Goal: Information Seeking & Learning: Check status

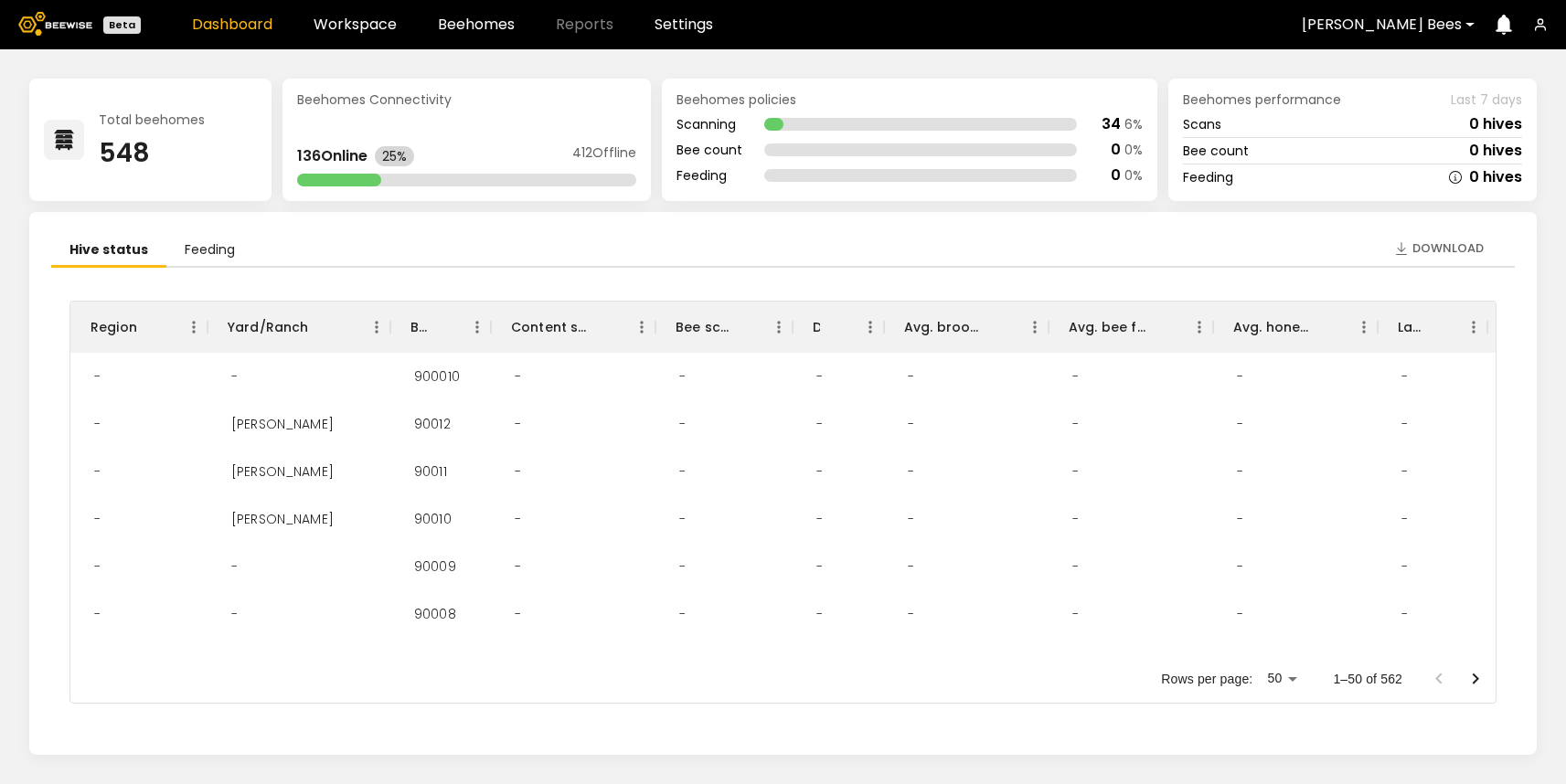
click at [399, 17] on div "Dashboard Workspace Beehomes Reports Settings" at bounding box center [453, 25] width 521 height 15
click at [382, 17] on link "Workspace" at bounding box center [355, 25] width 83 height 15
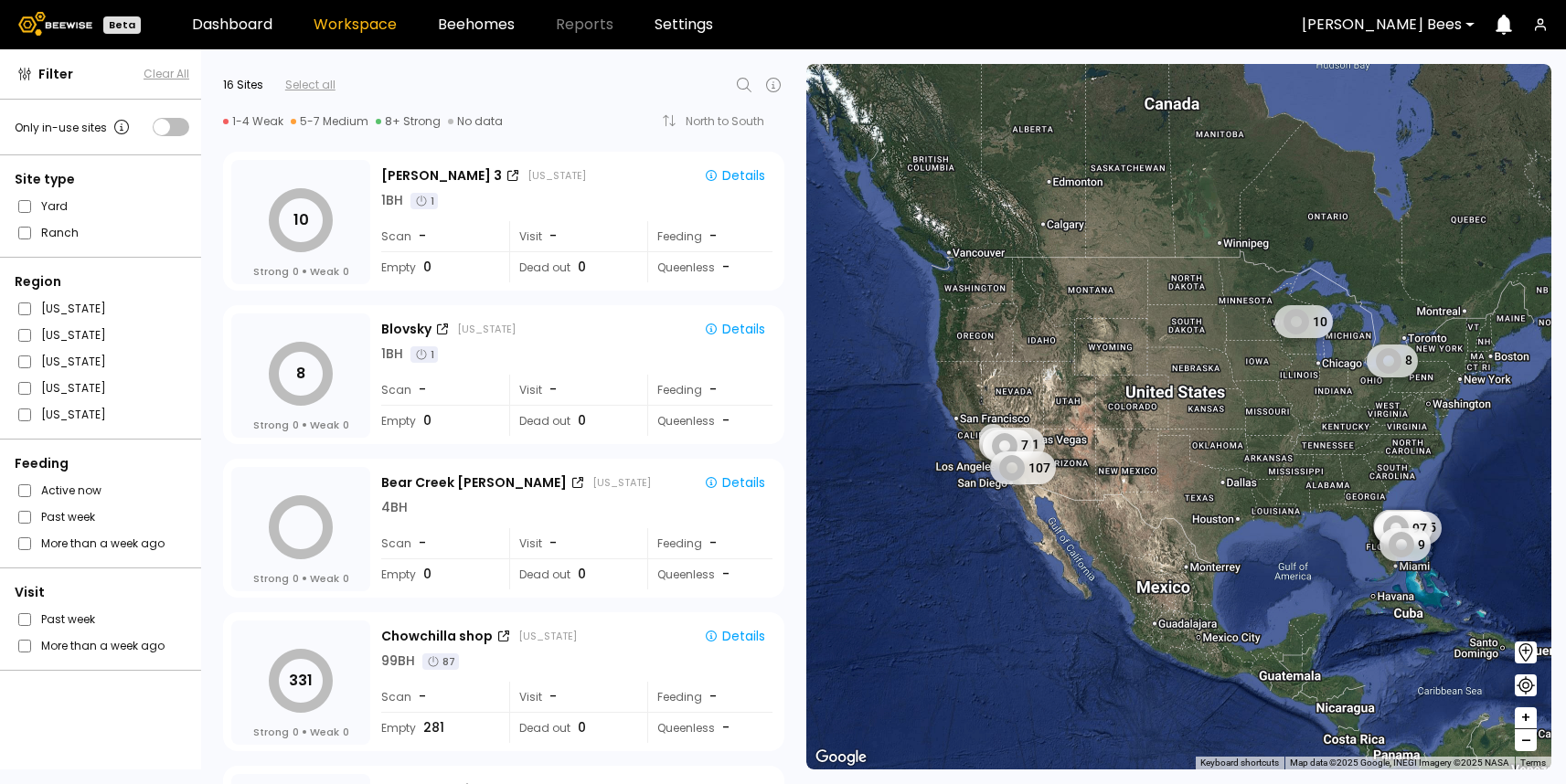
click at [740, 86] on icon at bounding box center [744, 85] width 22 height 22
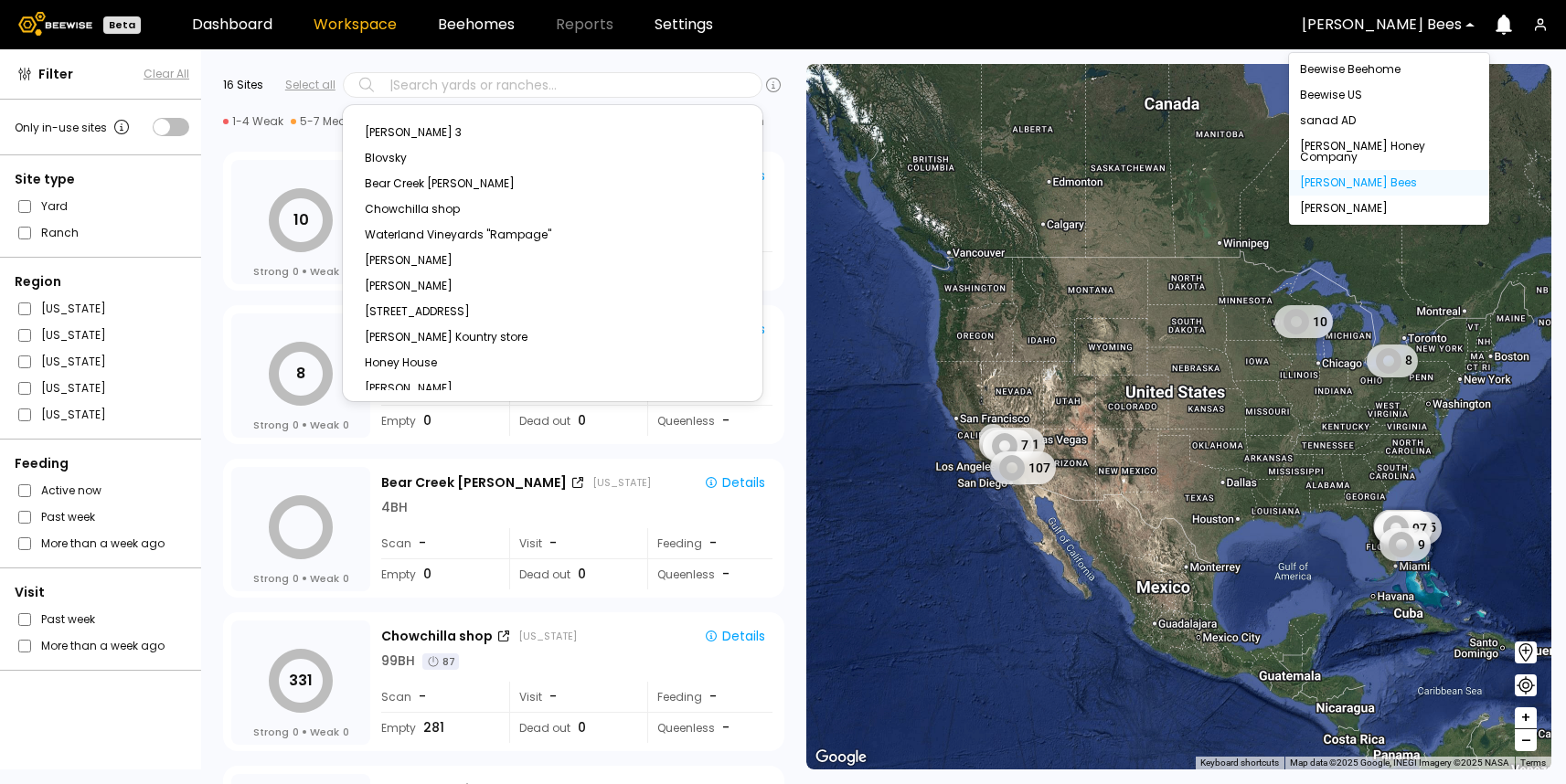
click at [1410, 29] on div at bounding box center [1382, 25] width 160 height 17
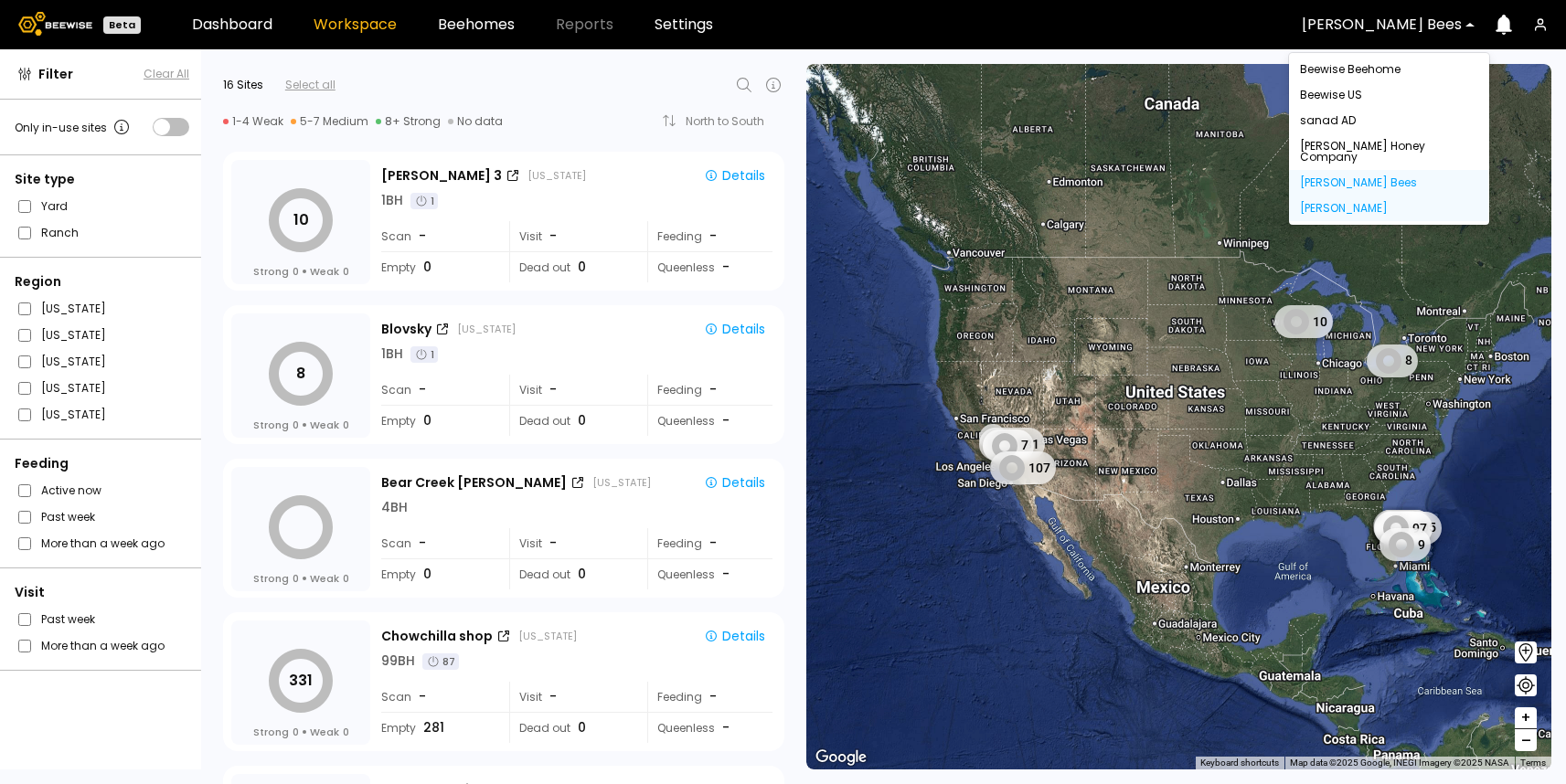
click at [1335, 202] on div "Dixon" at bounding box center [1389, 208] width 179 height 11
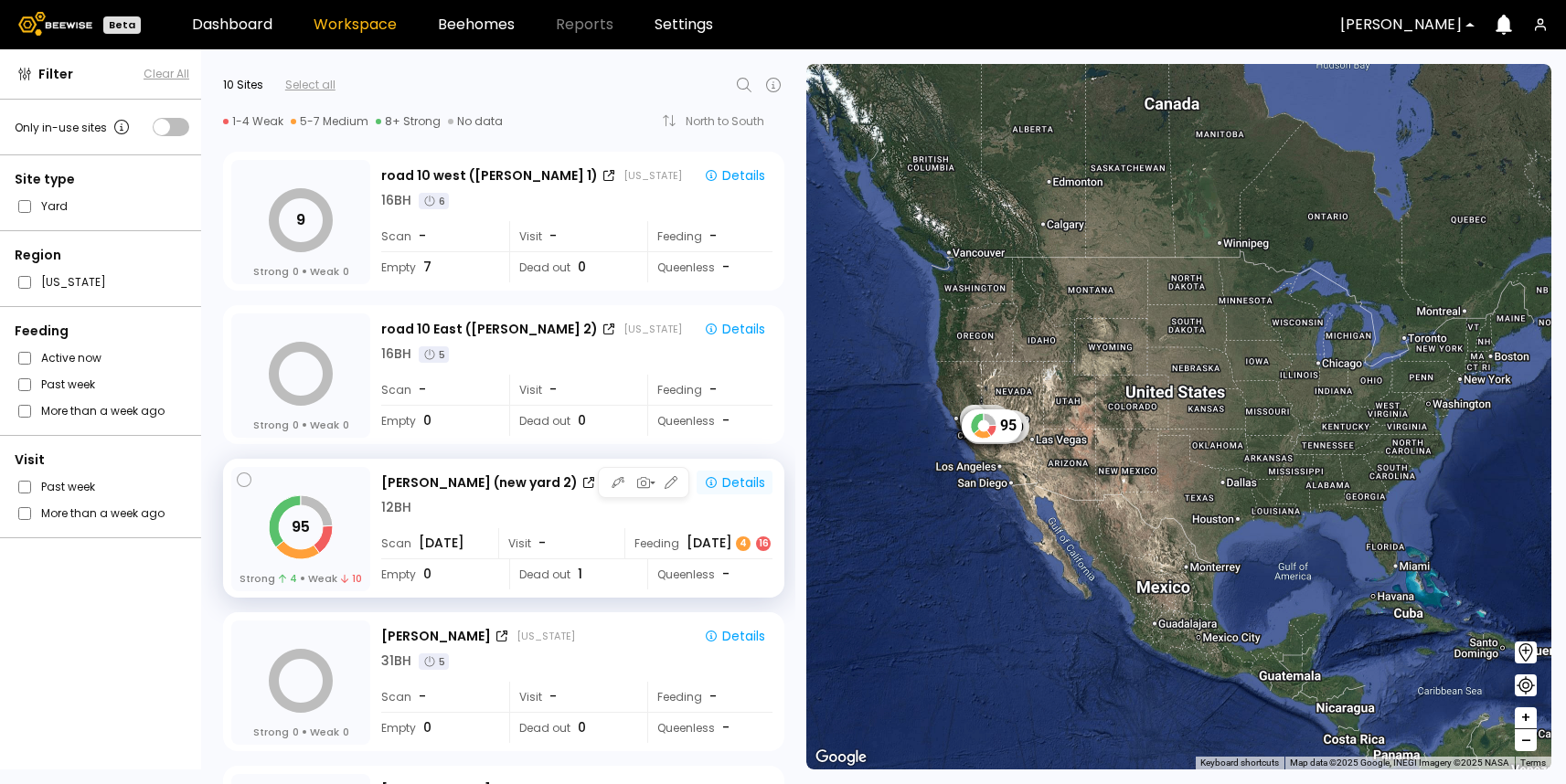
click at [730, 481] on div "Details" at bounding box center [735, 482] width 62 height 17
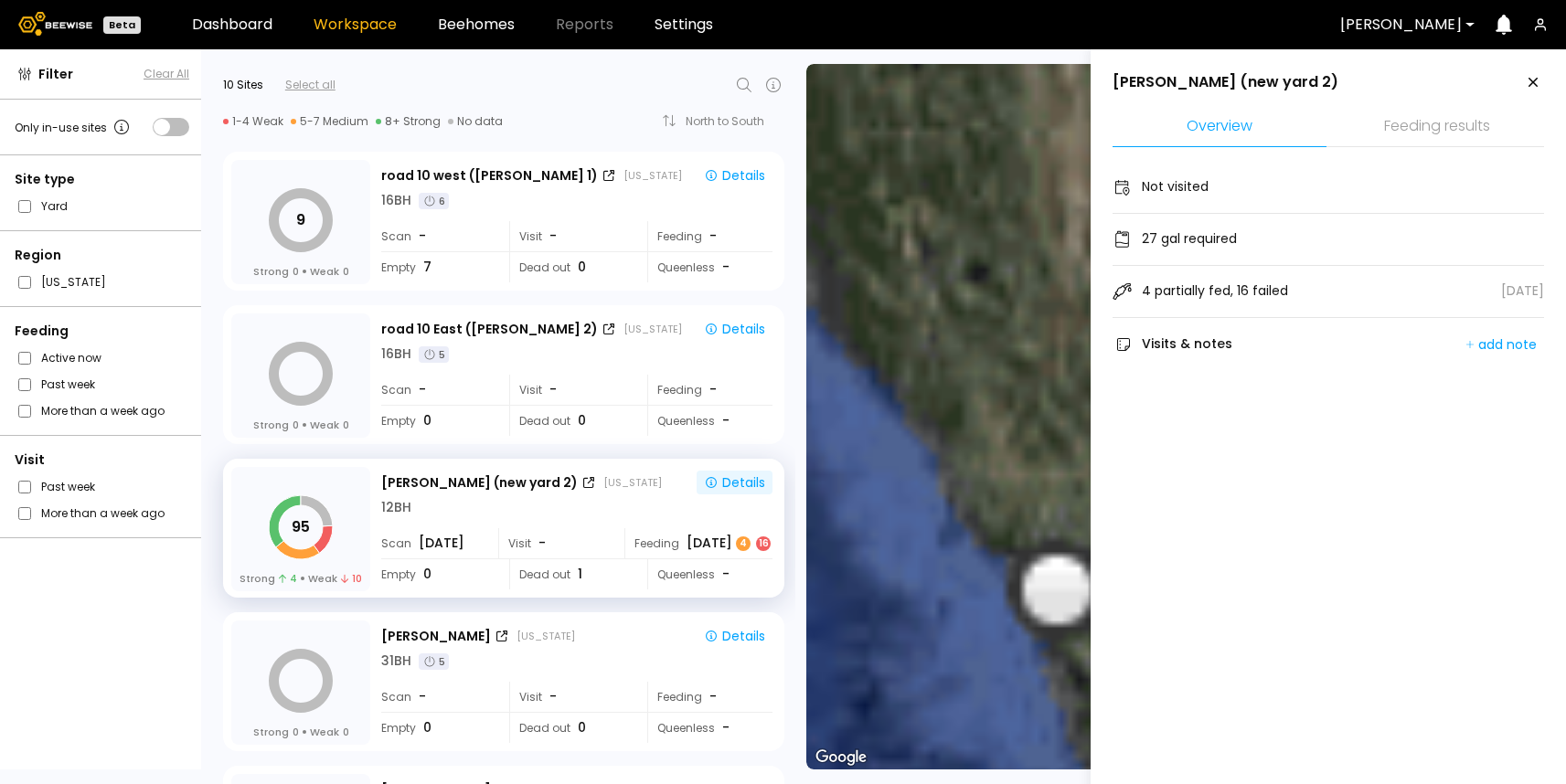
click at [1457, 132] on li "Feeding results" at bounding box center [1437, 127] width 214 height 40
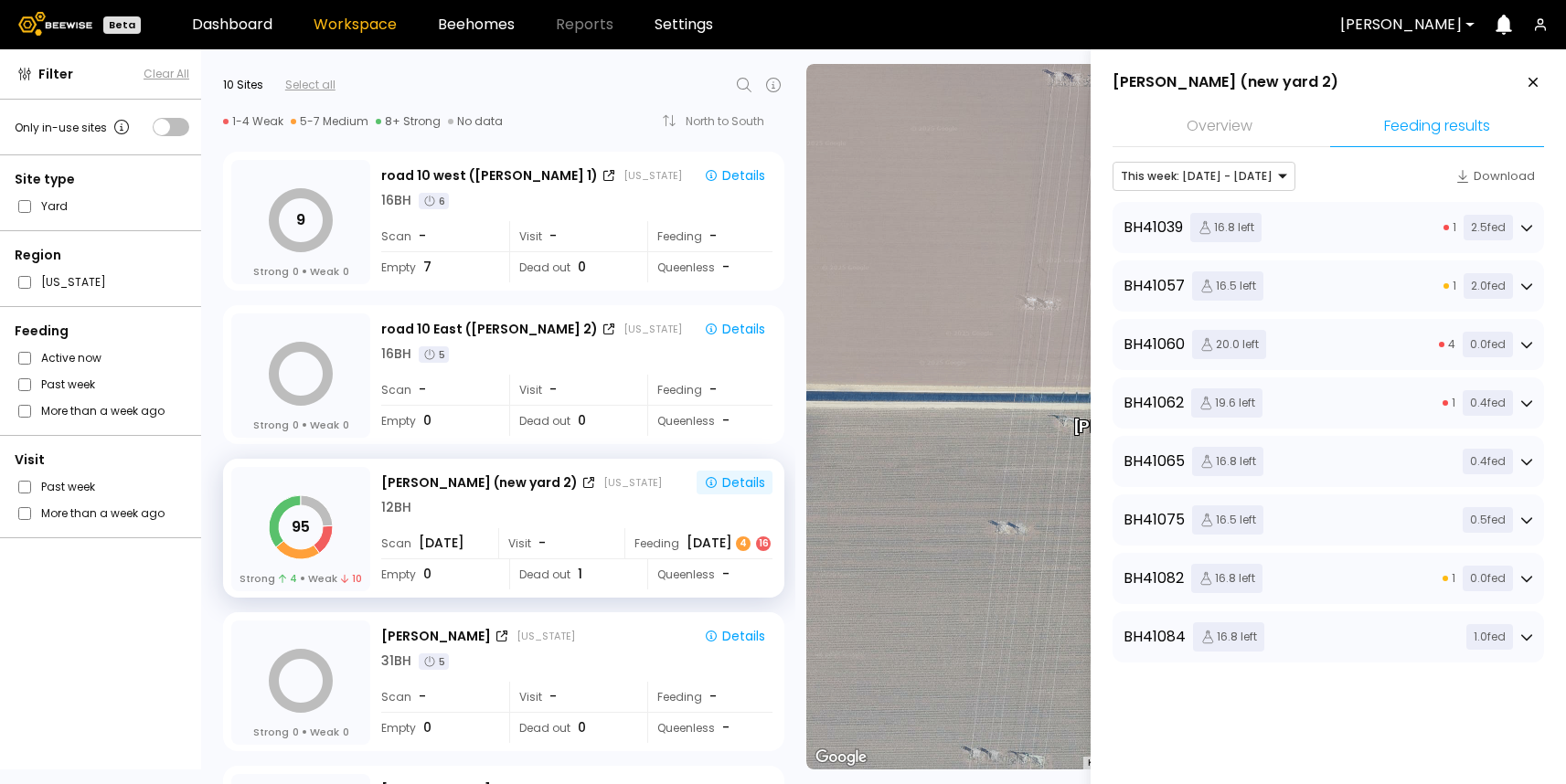
click at [1422, 224] on div "BH 41039 16.8 left 1 2.5 fed" at bounding box center [1328, 227] width 410 height 29
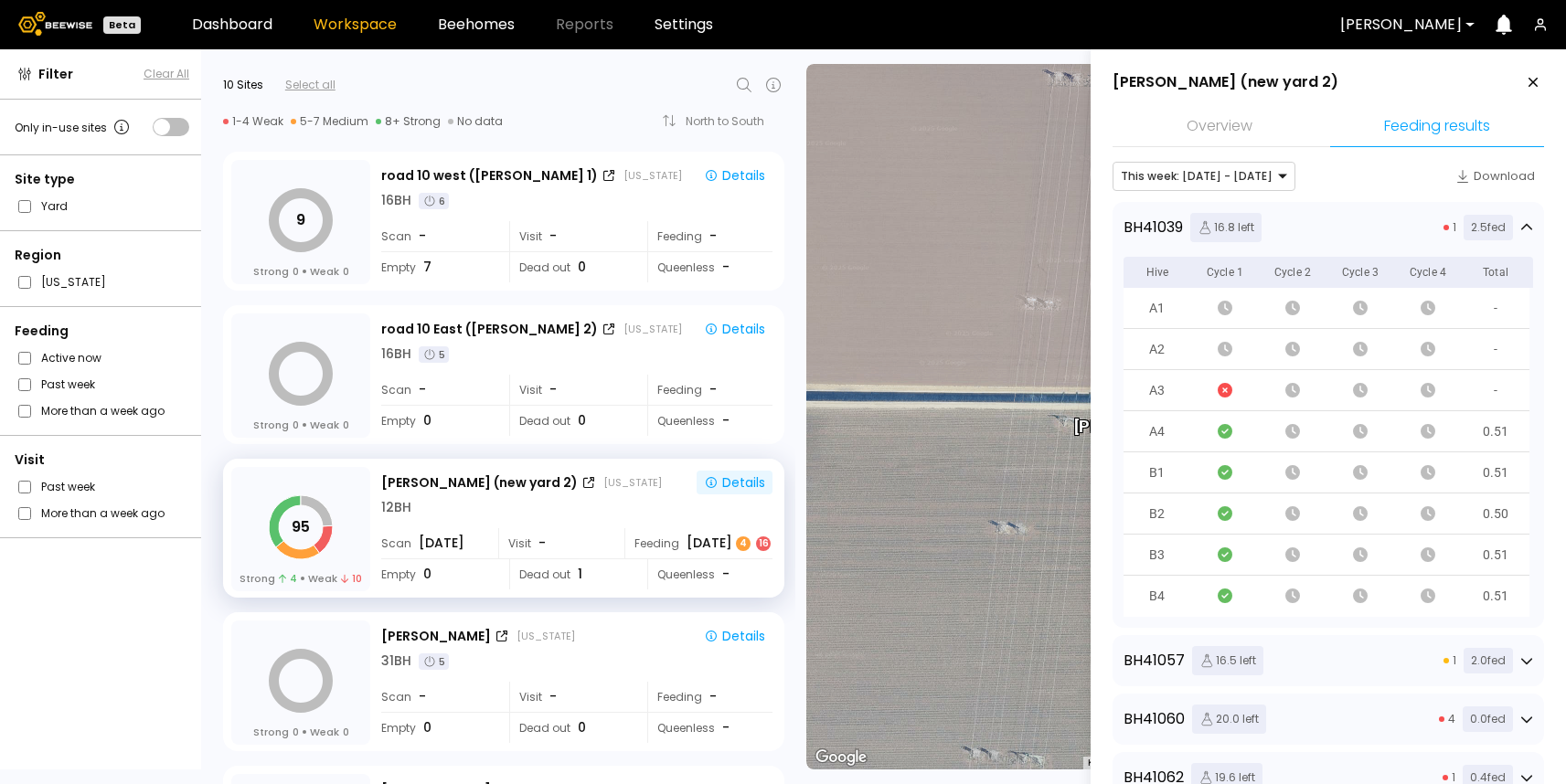
click at [1422, 225] on div "BH 41039 16.8 left 1 2.5 fed" at bounding box center [1328, 227] width 410 height 29
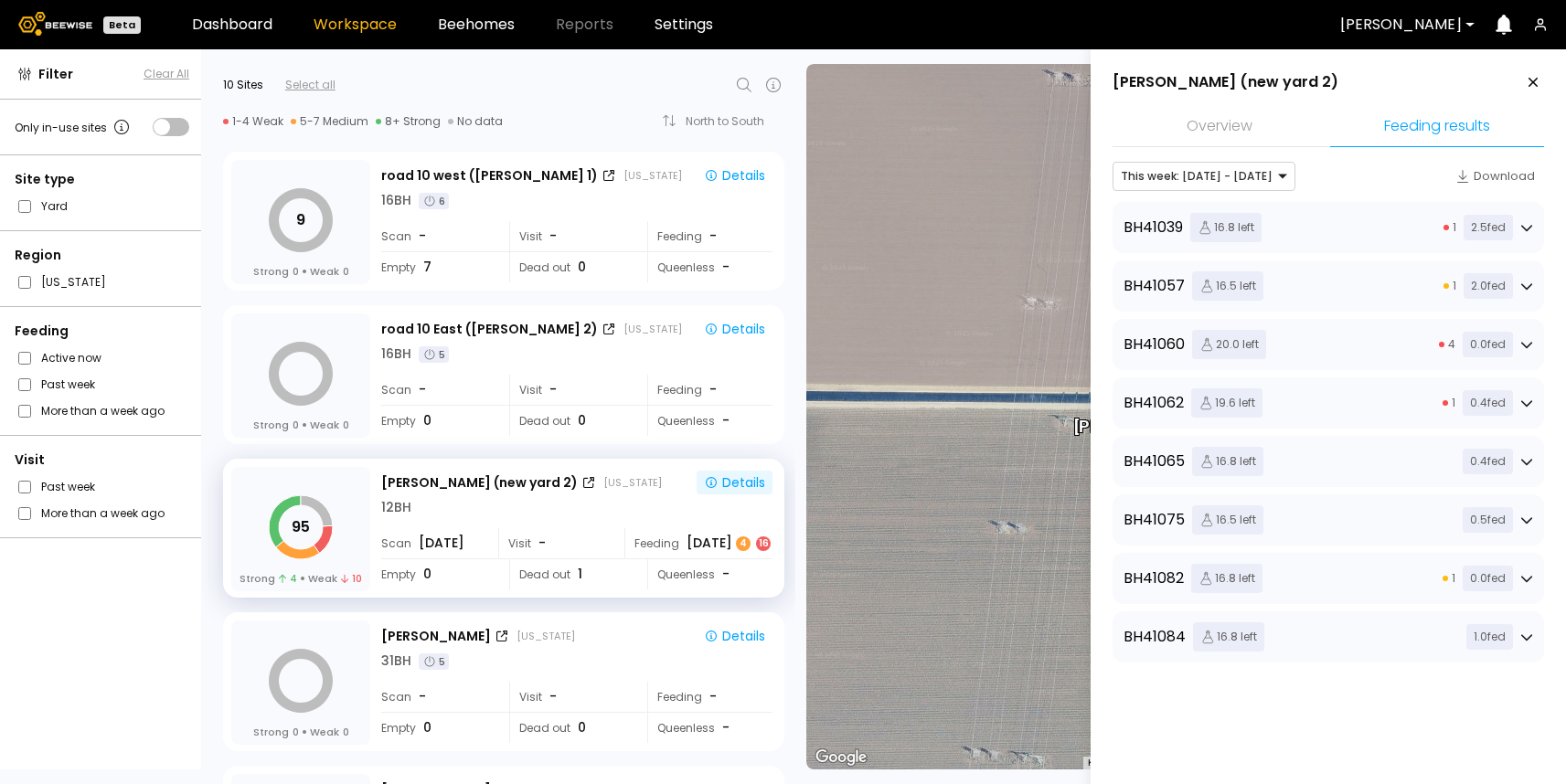
click at [1409, 287] on div "BH 41057 16.5 left 1 2.0 fed" at bounding box center [1328, 286] width 410 height 29
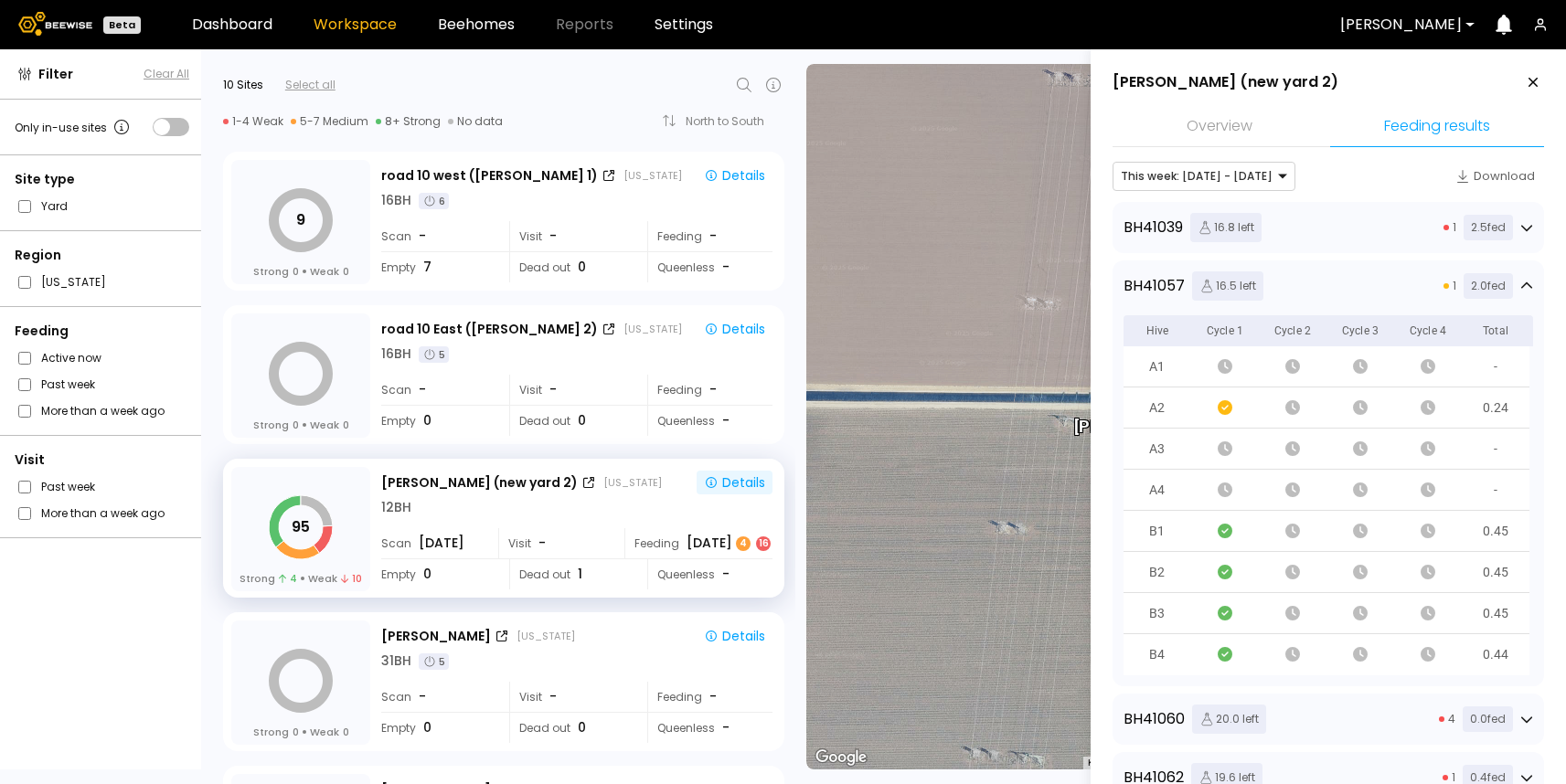
click at [1409, 287] on div "BH 41057 16.5 left 1 2.0 fed" at bounding box center [1328, 286] width 410 height 29
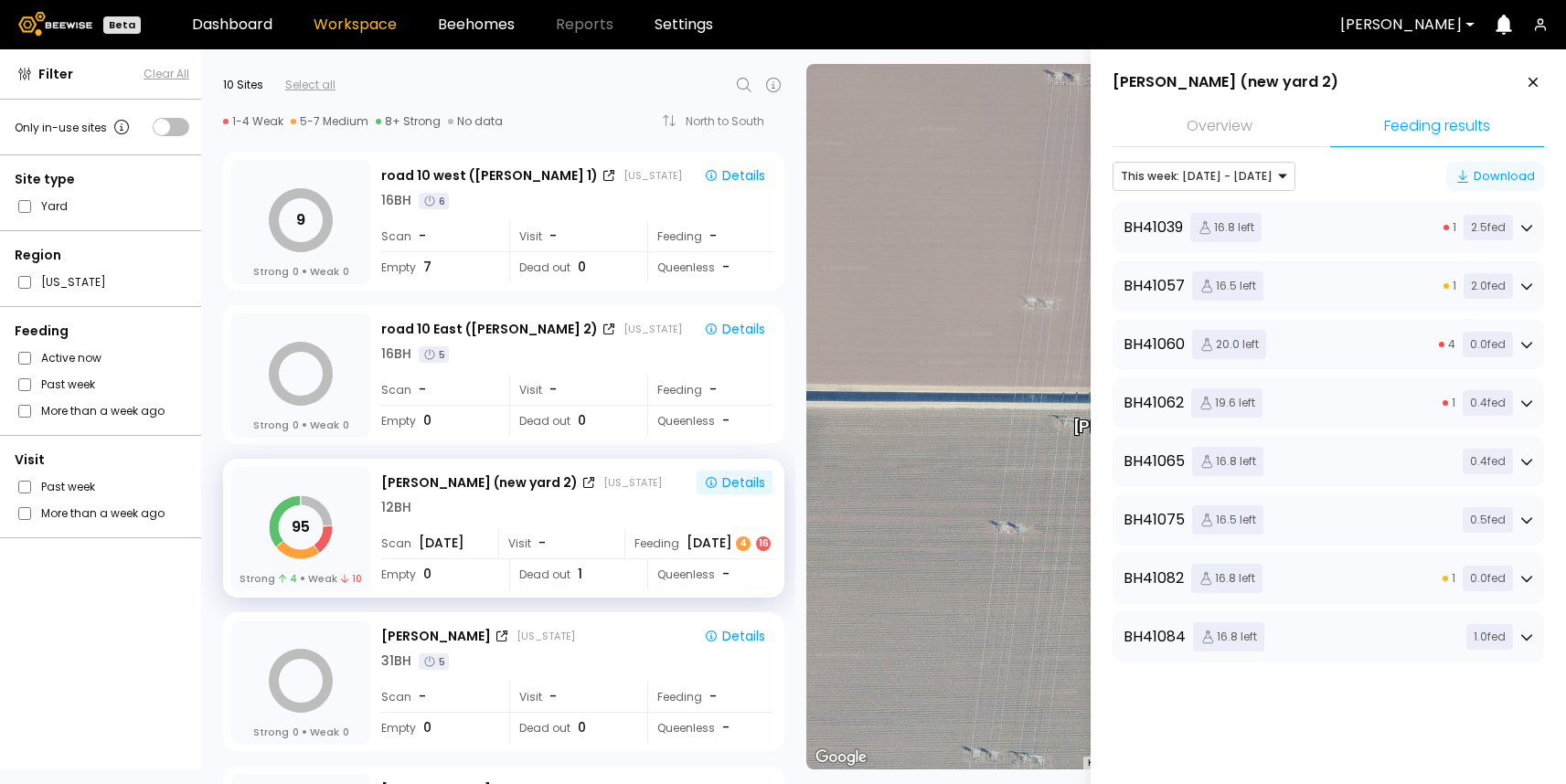
click at [1495, 177] on div "Download" at bounding box center [1495, 177] width 79 height 18
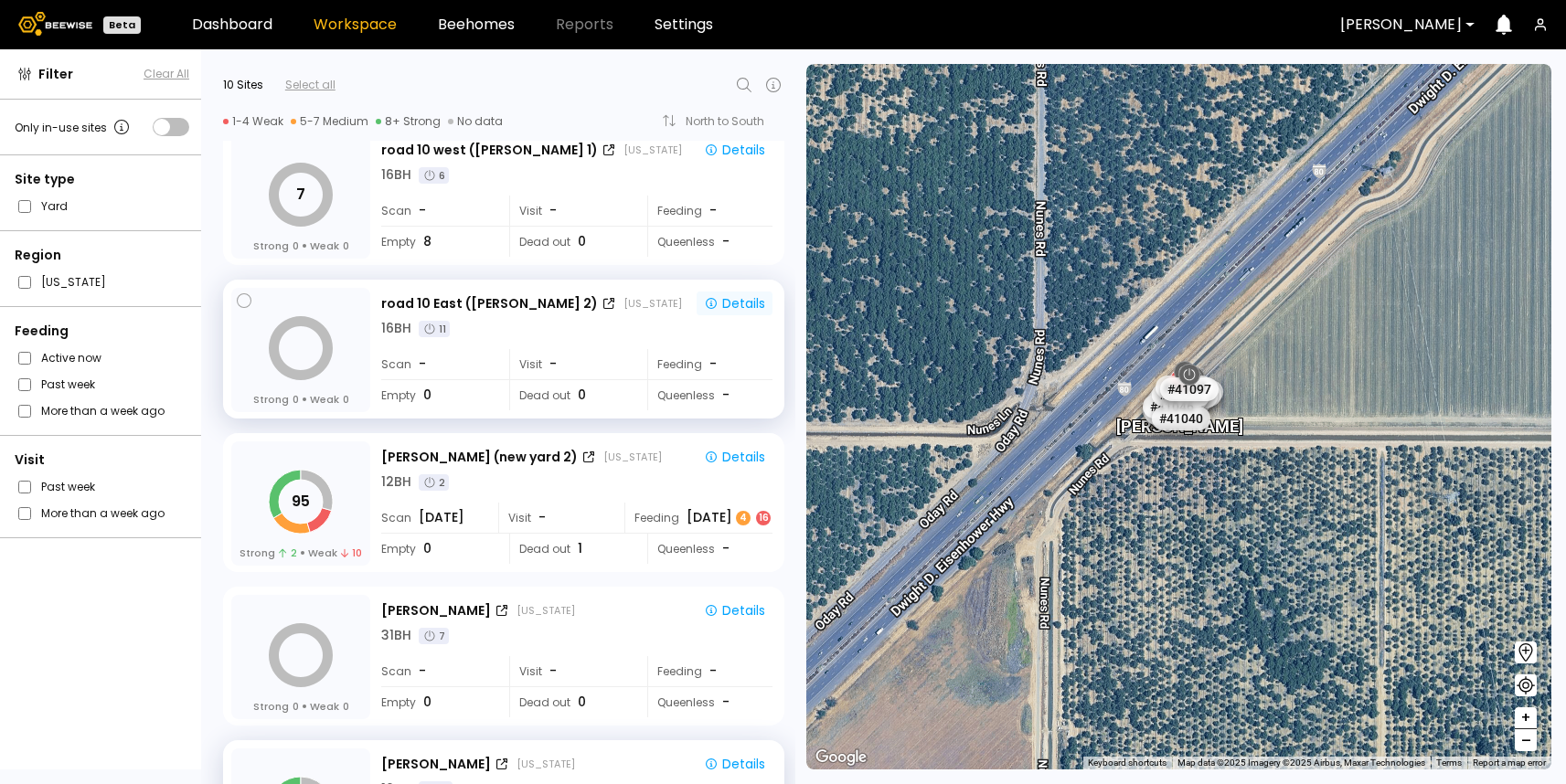
scroll to position [18, 0]
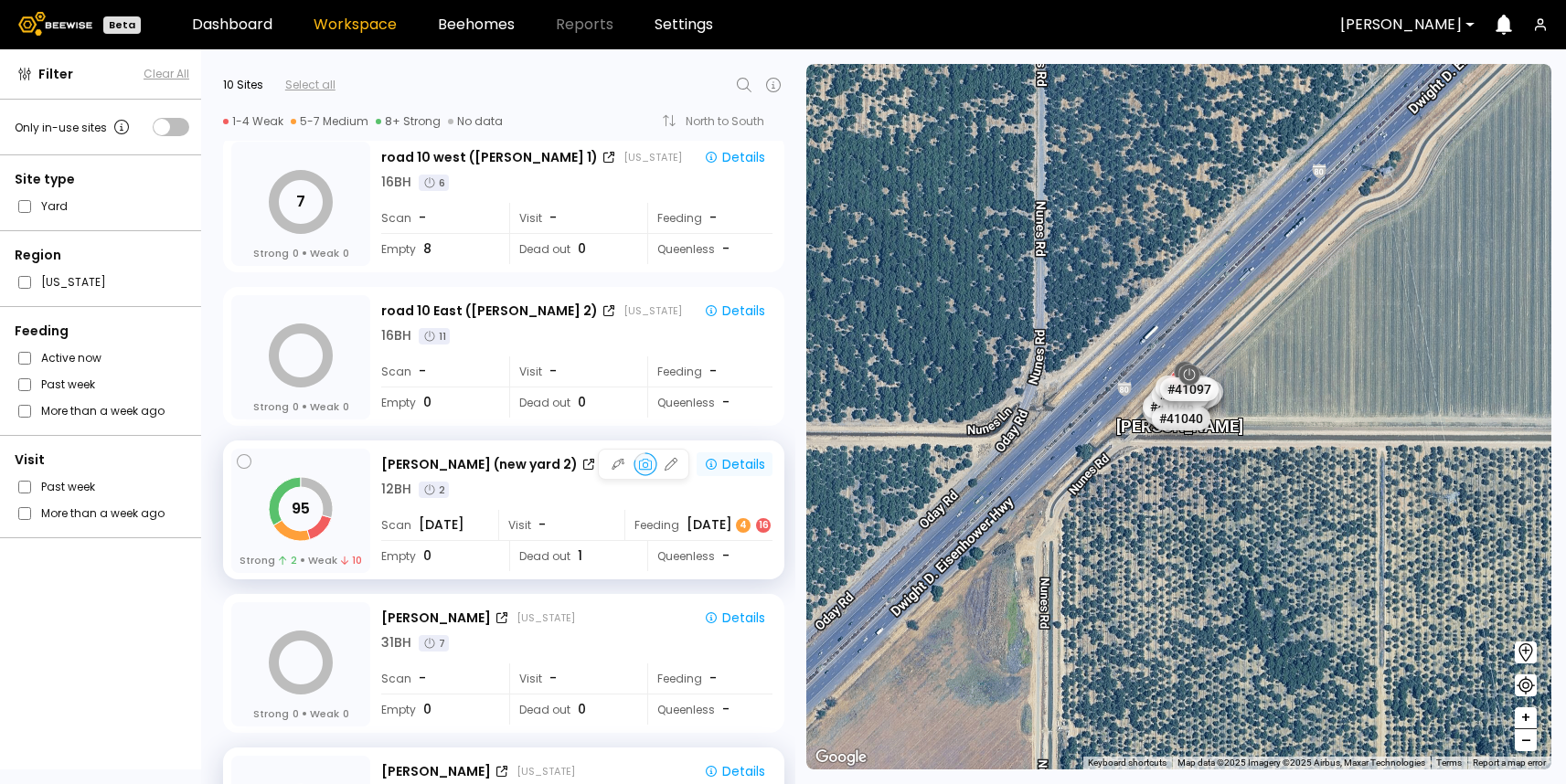
click at [740, 467] on div "Details" at bounding box center [735, 464] width 62 height 17
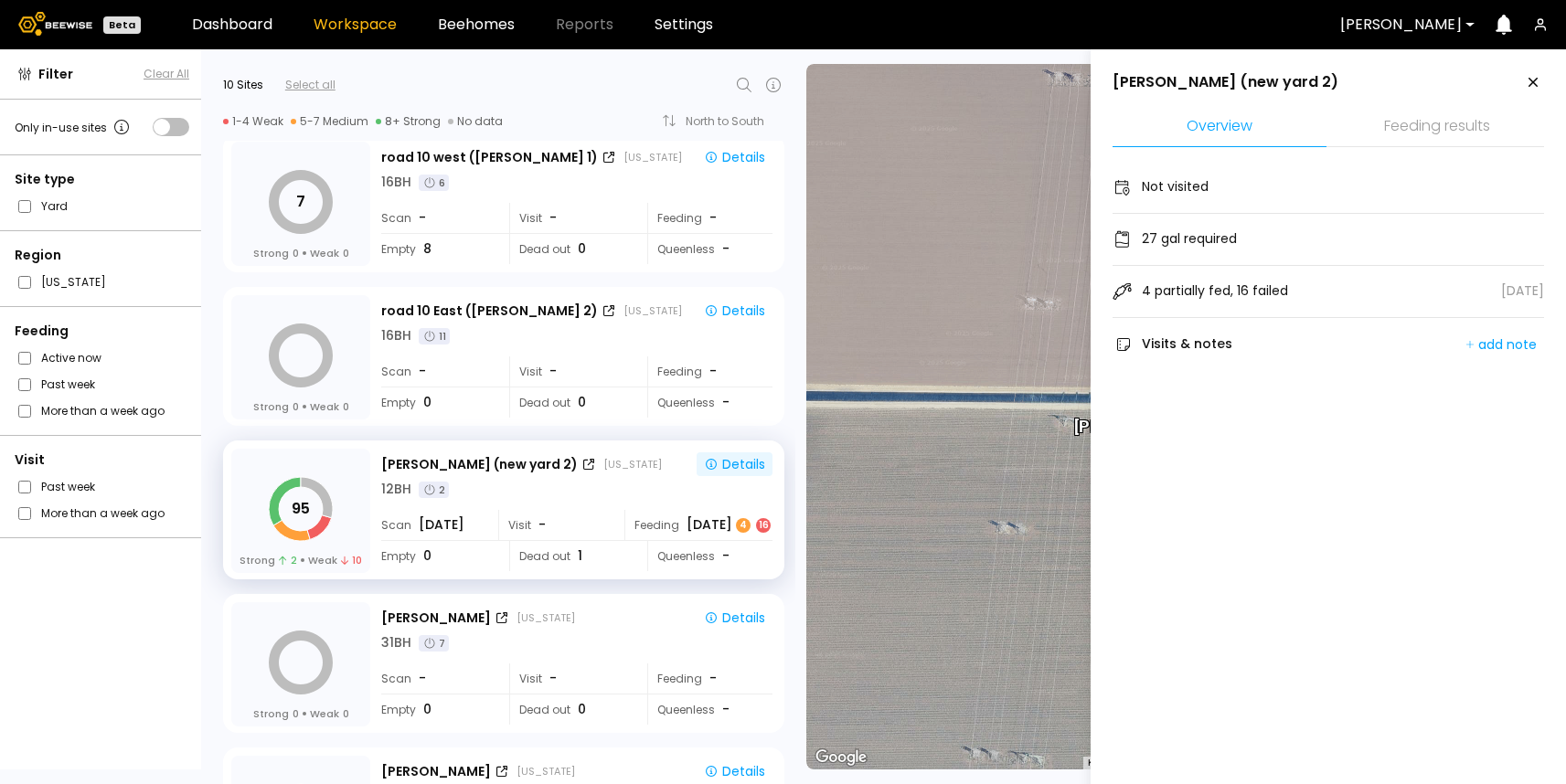
click at [1434, 130] on li "Feeding results" at bounding box center [1437, 127] width 214 height 40
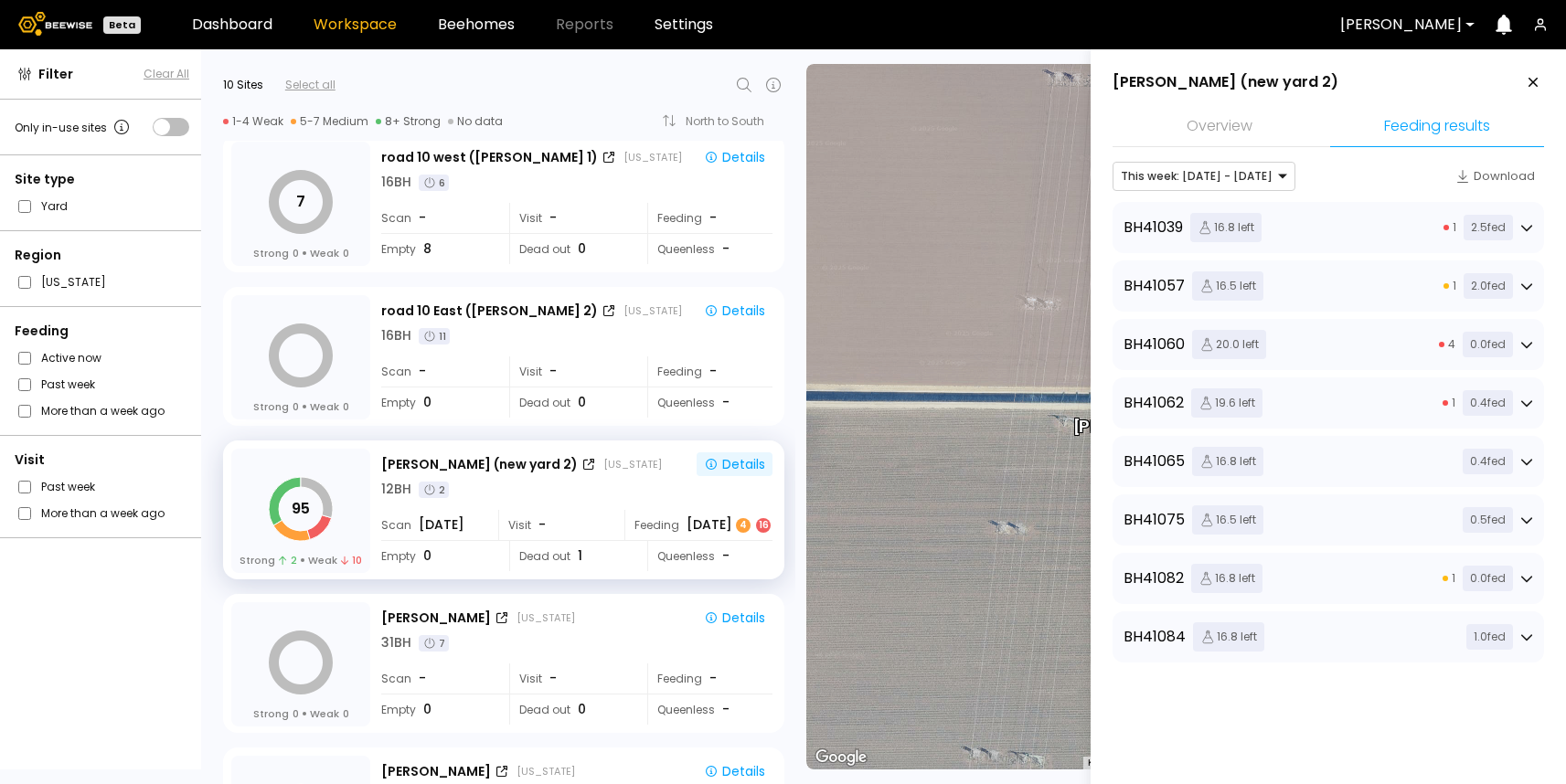
click at [1237, 135] on li "Overview" at bounding box center [1219, 127] width 214 height 40
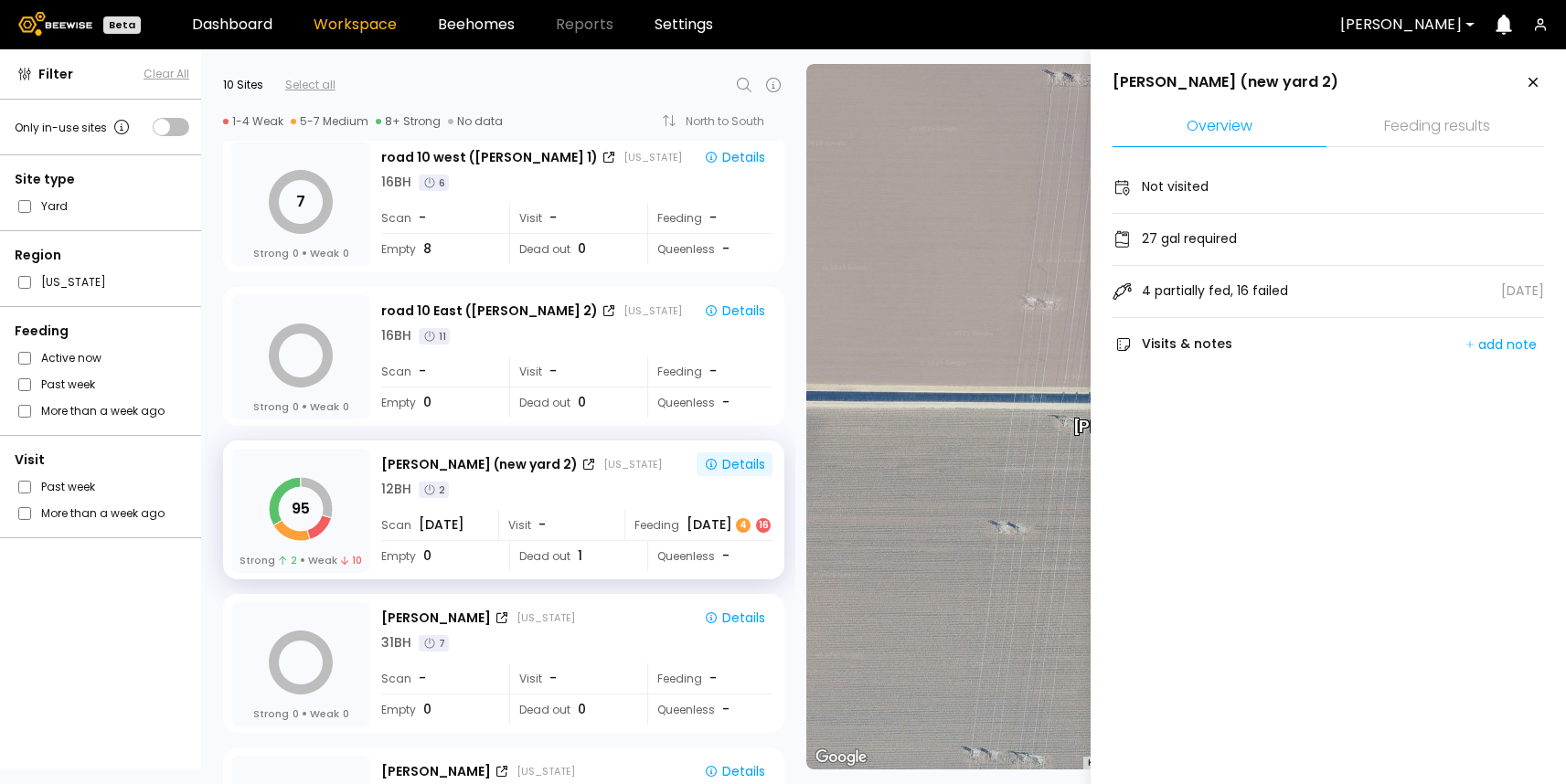
click at [1473, 116] on li "Feeding results" at bounding box center [1437, 127] width 214 height 40
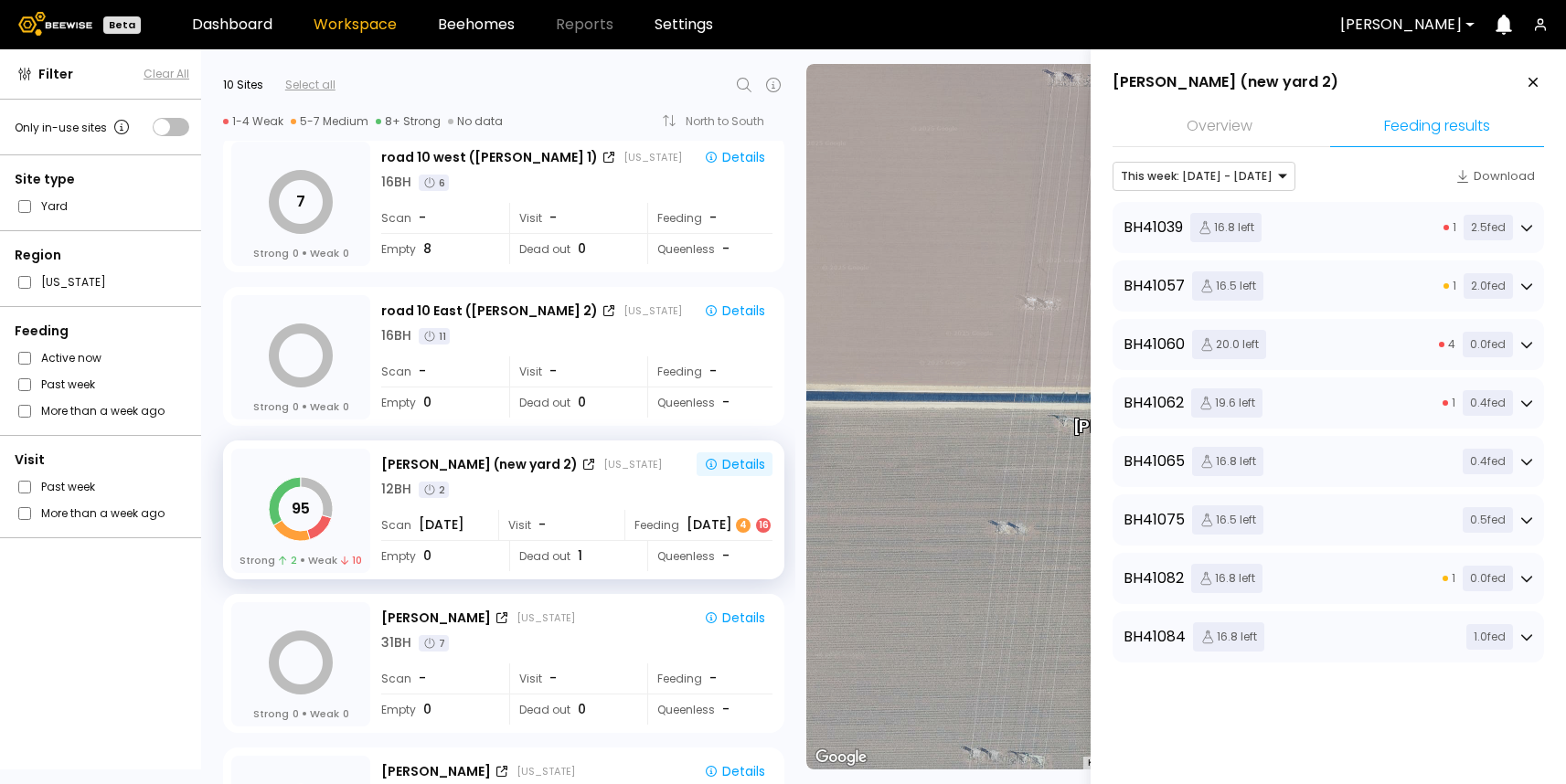
click at [1401, 234] on div "BH 41039 16.8 left 1 2.5 fed" at bounding box center [1328, 227] width 410 height 29
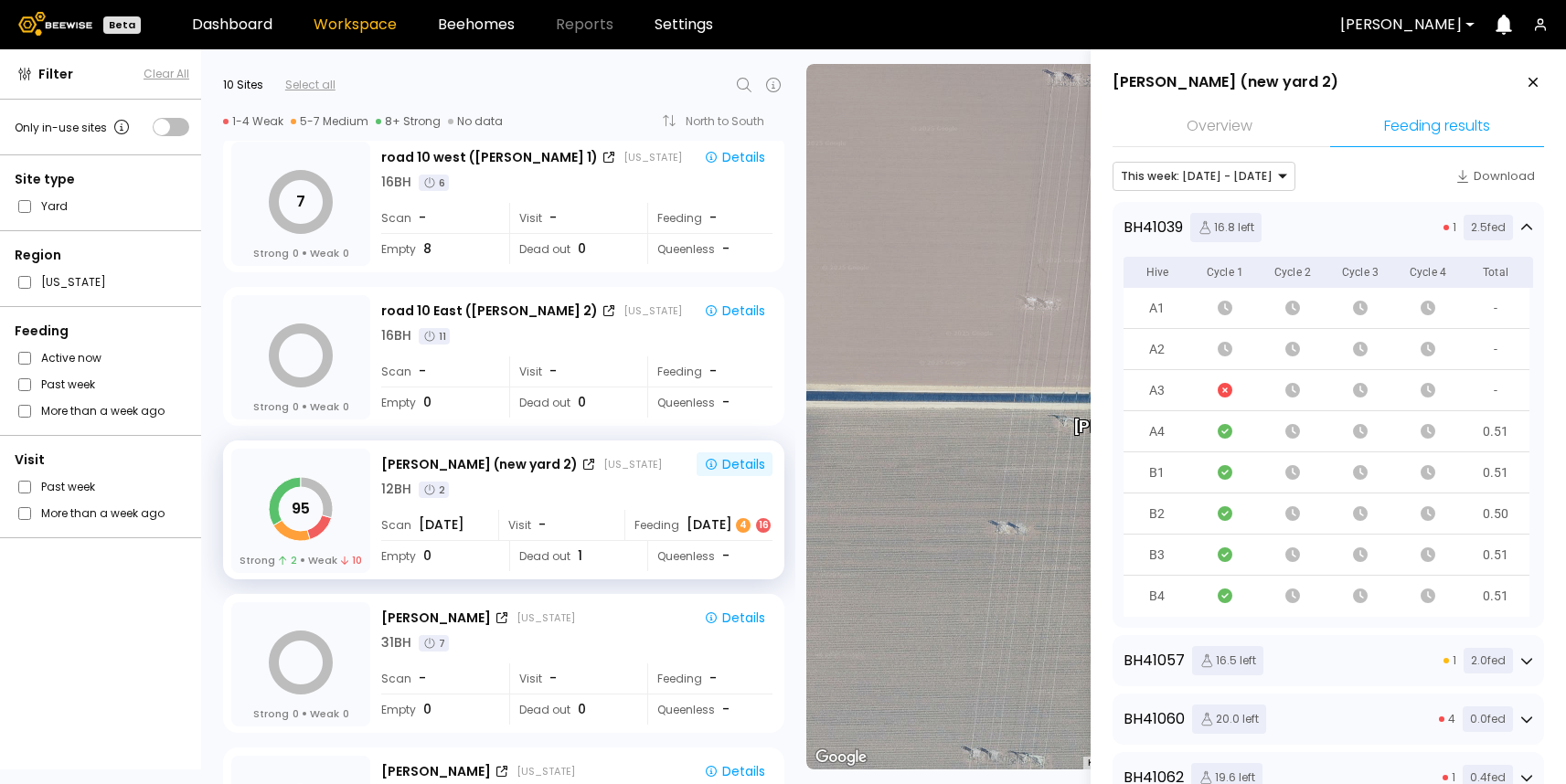
click at [1405, 235] on div "BH 41039 16.8 left 1 2.5 fed" at bounding box center [1328, 227] width 410 height 29
